Goal: Check status: Check status

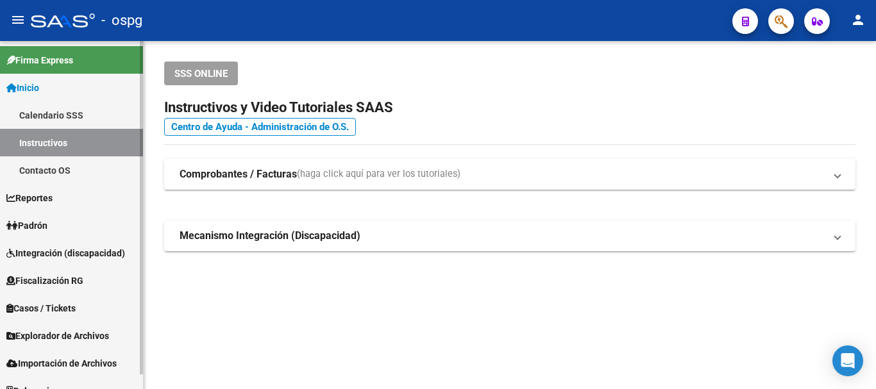
click at [42, 221] on span "Padrón" at bounding box center [26, 226] width 41 height 14
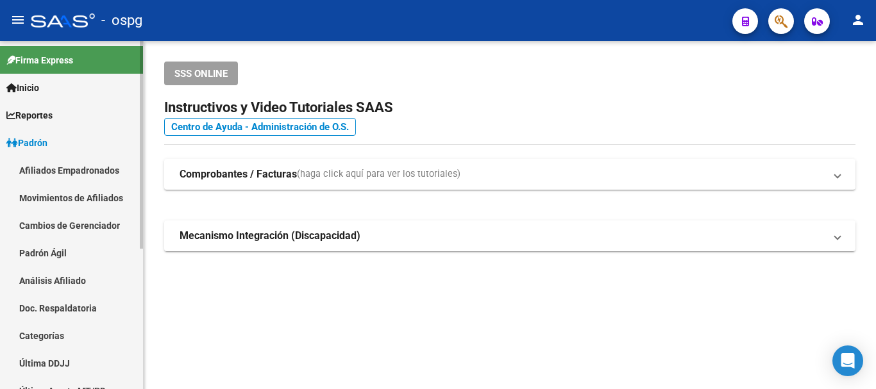
click at [55, 280] on link "Análisis Afiliado" at bounding box center [71, 281] width 143 height 28
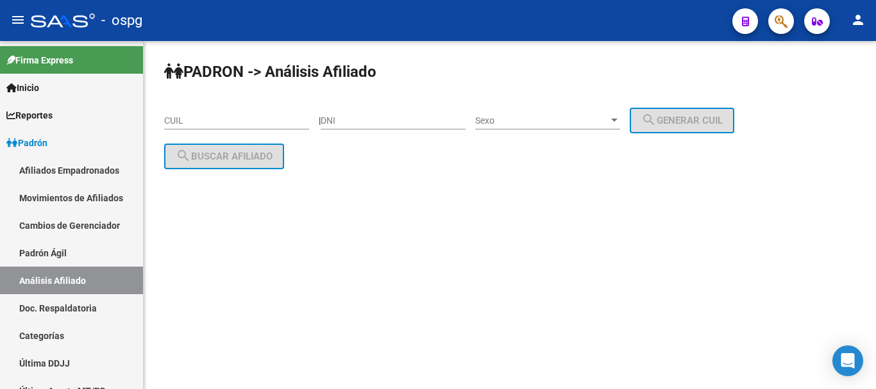
click at [208, 124] on input "CUIL" at bounding box center [236, 120] width 145 height 11
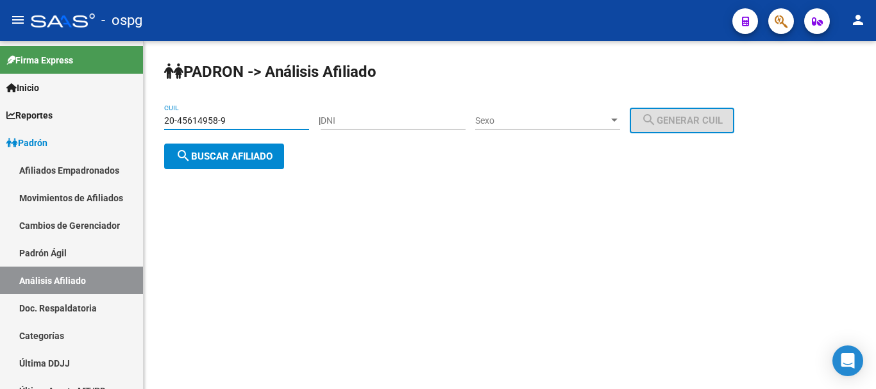
type input "20-45614958-9"
click at [255, 153] on span "search Buscar afiliado" at bounding box center [224, 157] width 97 height 12
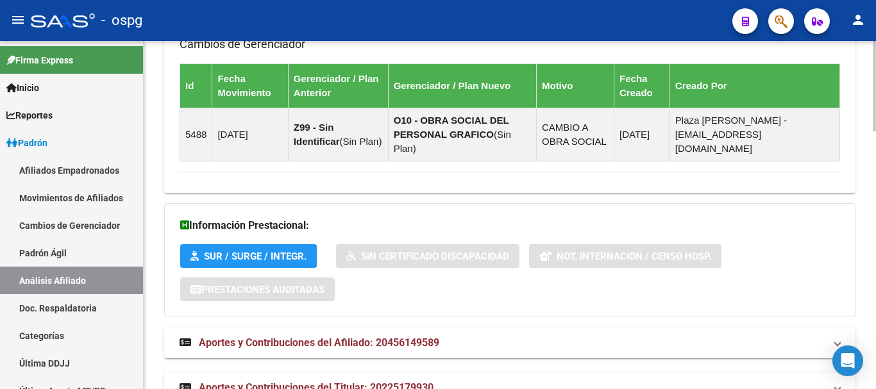
scroll to position [997, 0]
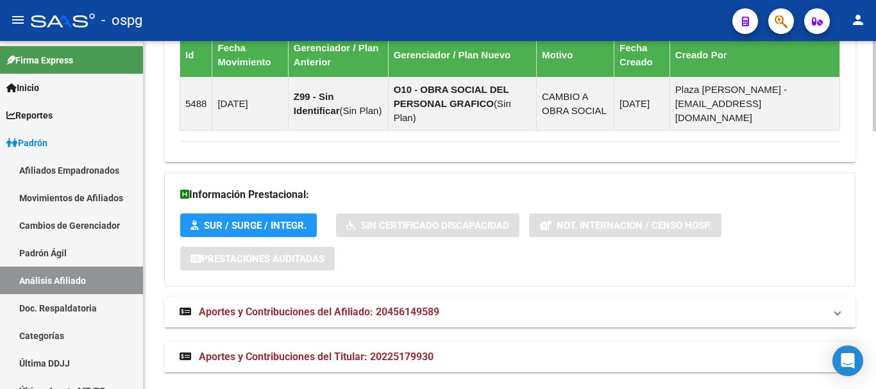
click at [874, 378] on div at bounding box center [874, 341] width 3 height 90
click at [307, 306] on span "Aportes y Contribuciones del Afiliado: 20456149589" at bounding box center [319, 312] width 241 height 12
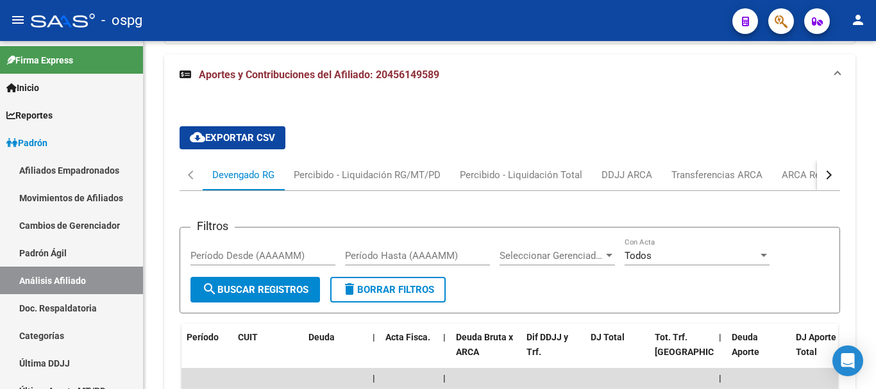
scroll to position [1237, 0]
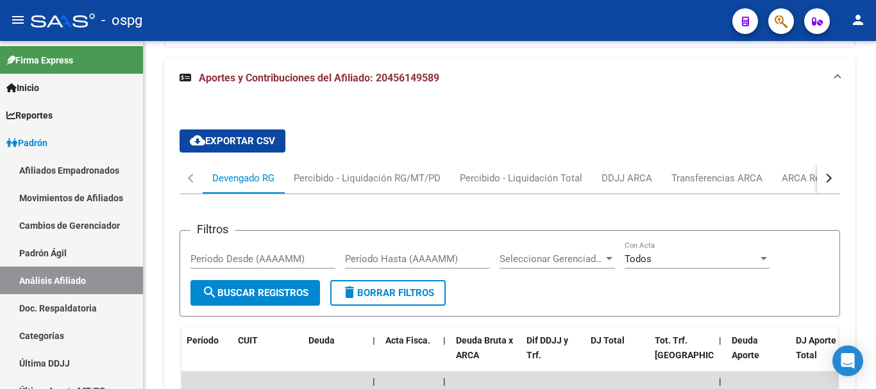
click at [875, 300] on div at bounding box center [874, 312] width 3 height 67
click at [829, 174] on div "button" at bounding box center [827, 178] width 9 height 9
click at [767, 171] on div "ARCA Relaciones Laborales" at bounding box center [751, 178] width 120 height 14
